Goal: Transaction & Acquisition: Download file/media

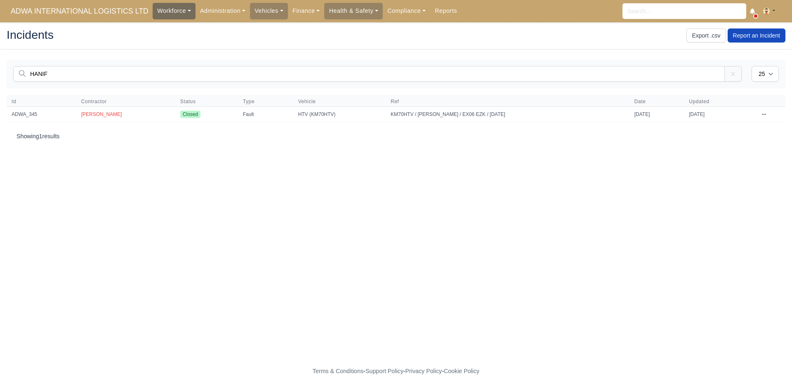
click at [180, 9] on link "Workforce" at bounding box center [174, 11] width 43 height 16
click at [164, 28] on link "Manpower" at bounding box center [189, 29] width 67 height 17
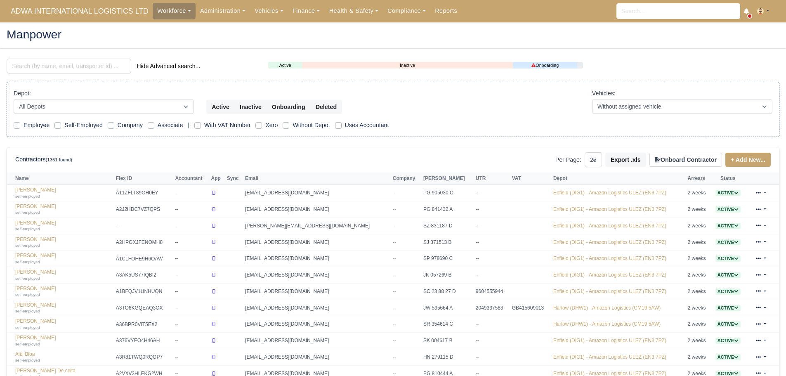
select select "25"
click at [62, 68] on input "search" at bounding box center [69, 66] width 125 height 15
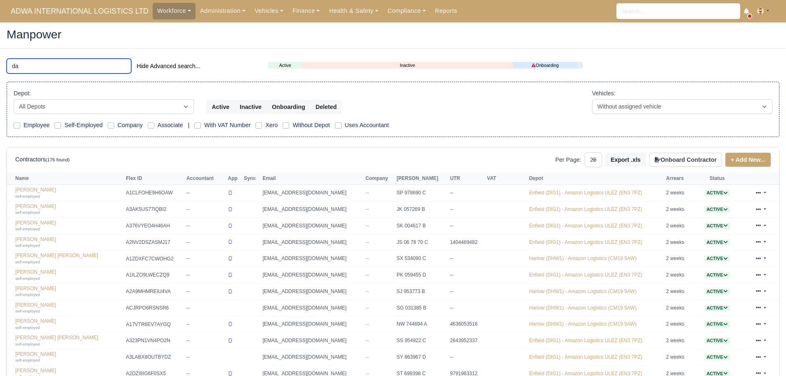
type input "d"
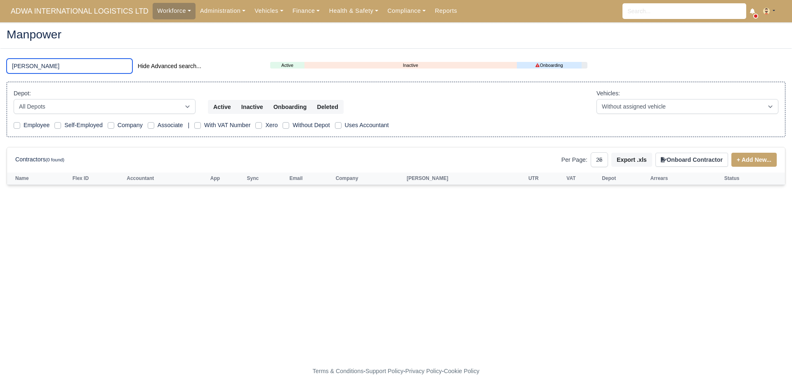
drag, startPoint x: 39, startPoint y: 73, endPoint x: 35, endPoint y: 64, distance: 10.9
click at [36, 73] on input "teran" at bounding box center [70, 66] width 126 height 15
drag, startPoint x: 33, startPoint y: 63, endPoint x: 0, endPoint y: 59, distance: 32.9
click at [0, 59] on main "Manpower teran Hide Advanced search... Active Inactive Onboarding Depot: All De…" at bounding box center [396, 199] width 792 height 334
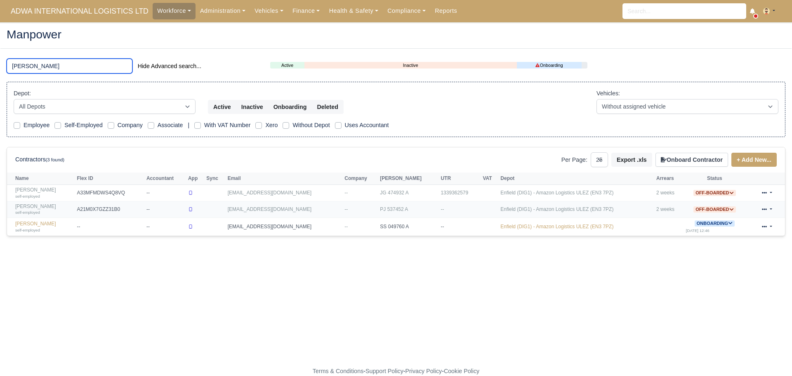
type input "enver"
click at [34, 205] on link "Taren Enver self-employed" at bounding box center [43, 209] width 57 height 12
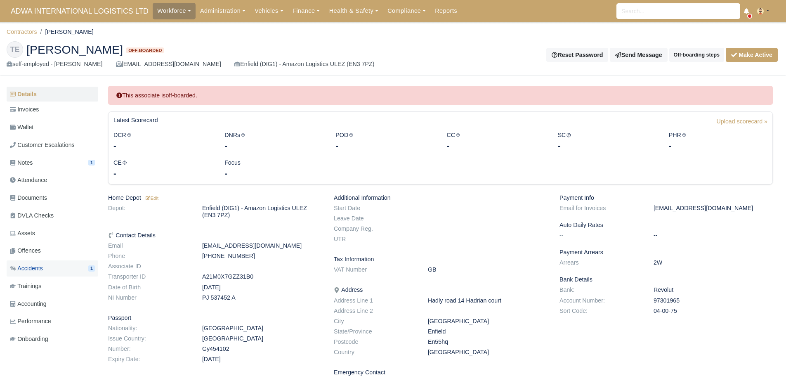
click at [38, 268] on span "Accidents" at bounding box center [26, 268] width 33 height 9
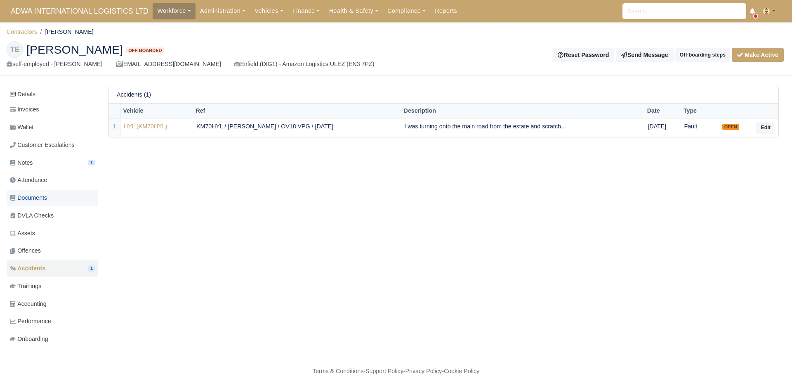
click at [61, 200] on link "Documents" at bounding box center [53, 198] width 92 height 16
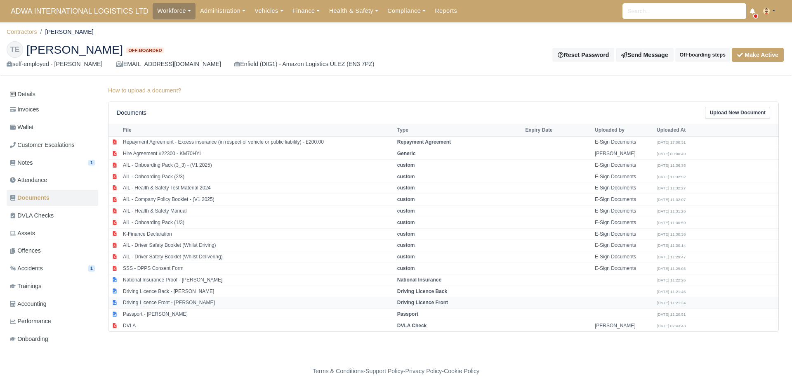
click at [180, 302] on td "Driving Licence Front - [PERSON_NAME]" at bounding box center [258, 303] width 274 height 12
select select "driving-licence-front"
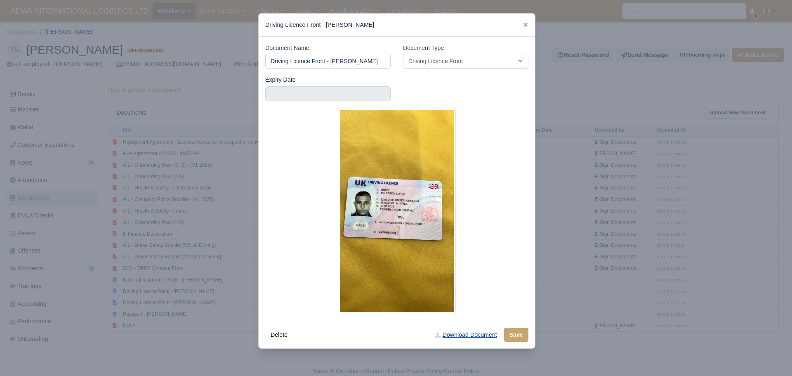
click at [479, 334] on link "Download Document" at bounding box center [466, 335] width 73 height 14
click at [66, 268] on div at bounding box center [396, 188] width 792 height 376
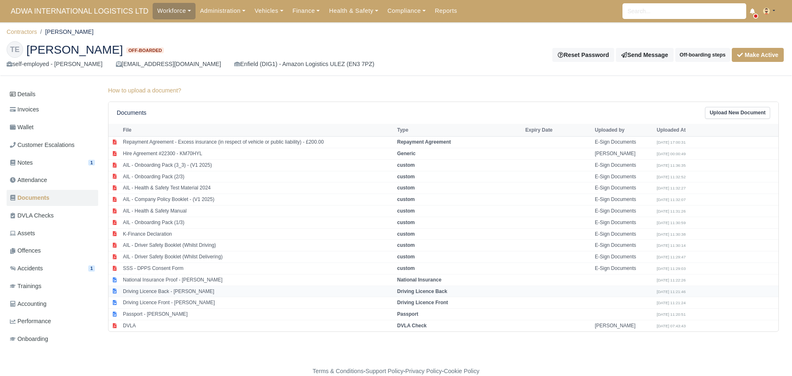
click at [192, 293] on td "Driving Licence Back - [PERSON_NAME]" at bounding box center [258, 292] width 274 height 12
select select "driving-licence-back"
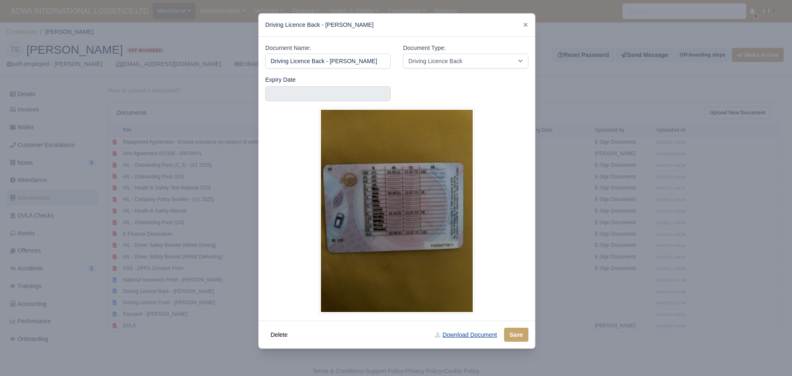
click at [459, 336] on link "Download Document" at bounding box center [466, 335] width 73 height 14
click at [77, 212] on div at bounding box center [396, 188] width 792 height 376
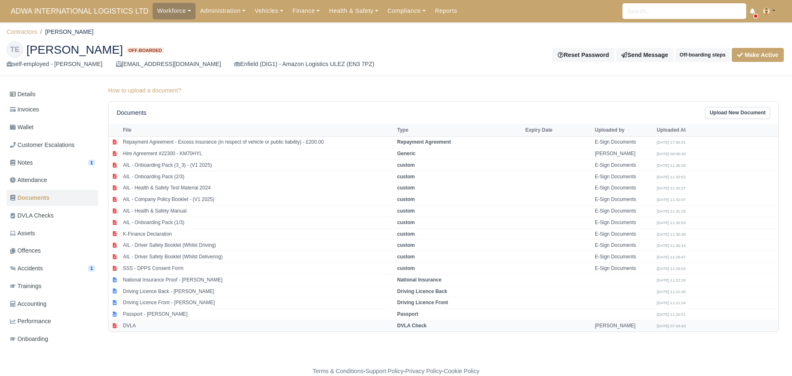
click at [136, 325] on td "DVLA" at bounding box center [258, 325] width 274 height 11
select select "dvla-check"
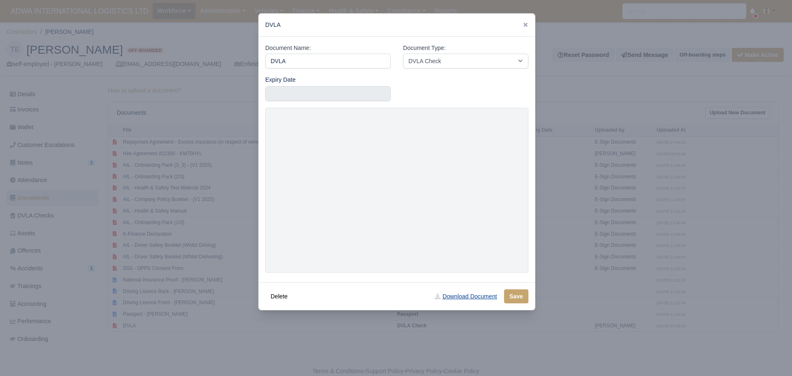
click at [486, 298] on link "Download Document" at bounding box center [466, 296] width 73 height 14
